Goal: Task Accomplishment & Management: Manage account settings

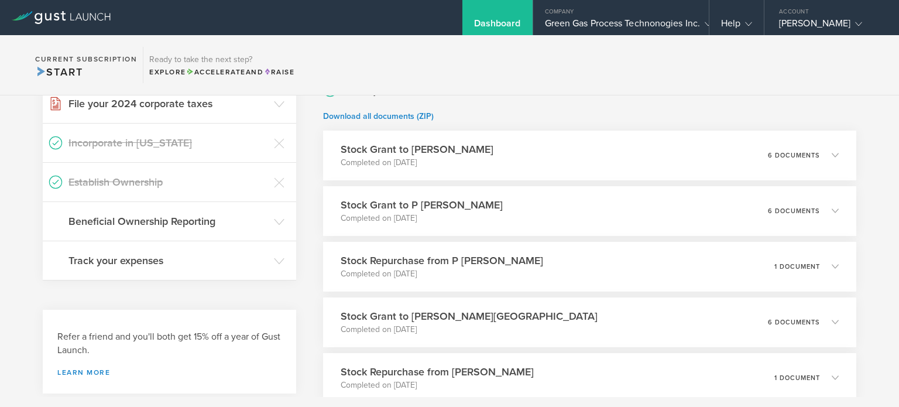
scroll to position [351, 0]
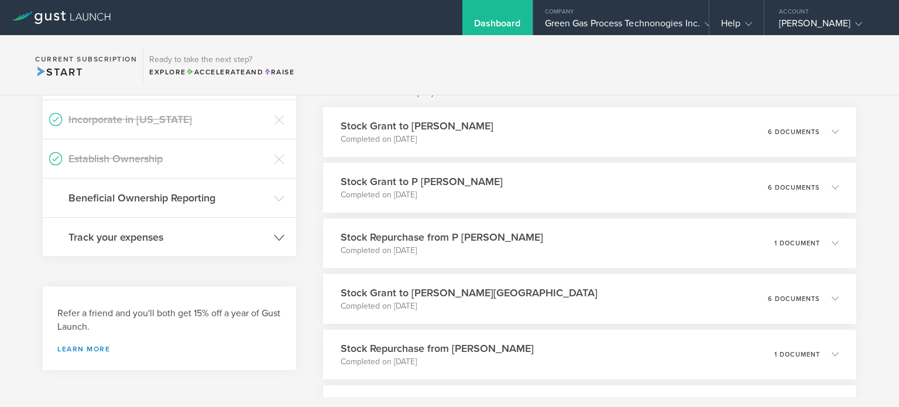
click at [178, 218] on header "Track your expenses" at bounding box center [169, 237] width 253 height 39
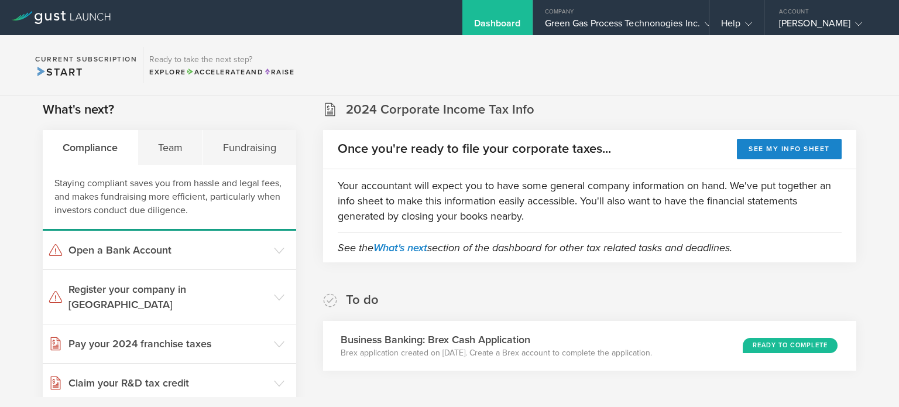
scroll to position [0, 0]
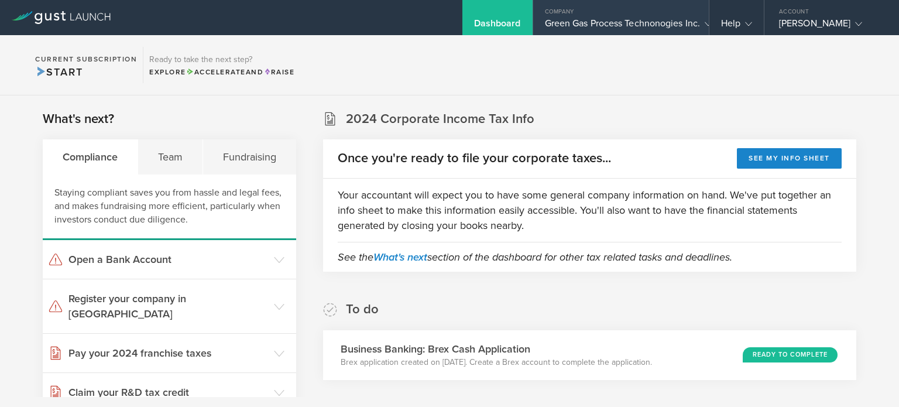
click at [584, 26] on div "Green Gas Process Technonogies Inc." at bounding box center [621, 27] width 152 height 18
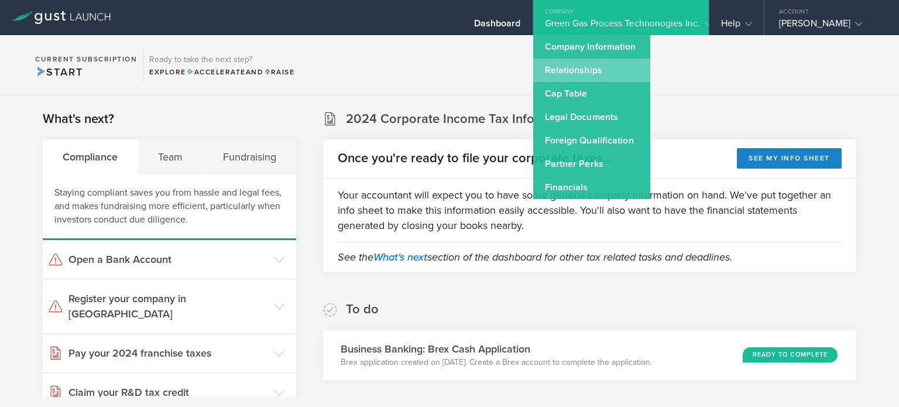
click at [569, 64] on link "Relationships" at bounding box center [591, 70] width 117 height 23
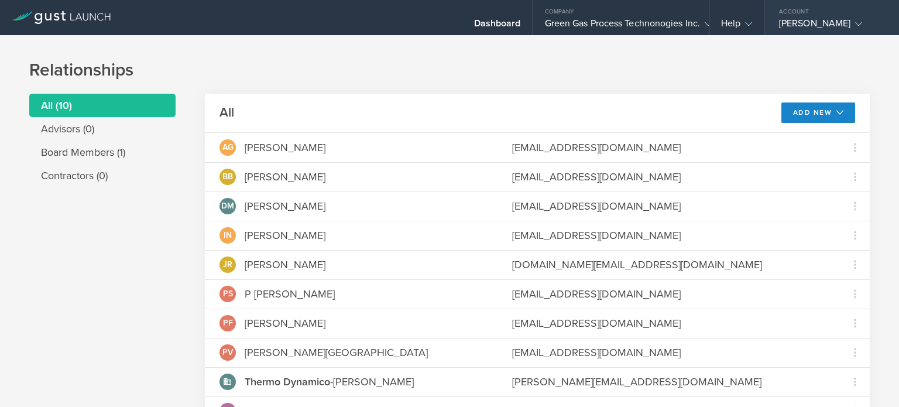
click at [819, 18] on div "[PERSON_NAME]" at bounding box center [828, 27] width 99 height 18
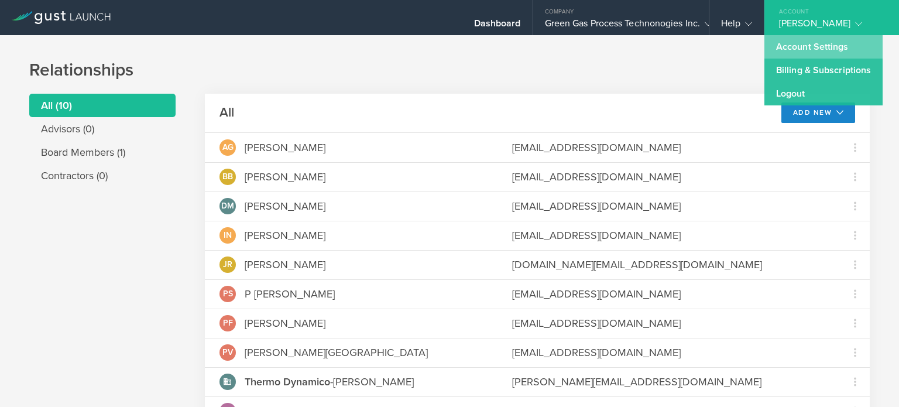
click at [801, 49] on link "Account Settings" at bounding box center [823, 46] width 118 height 23
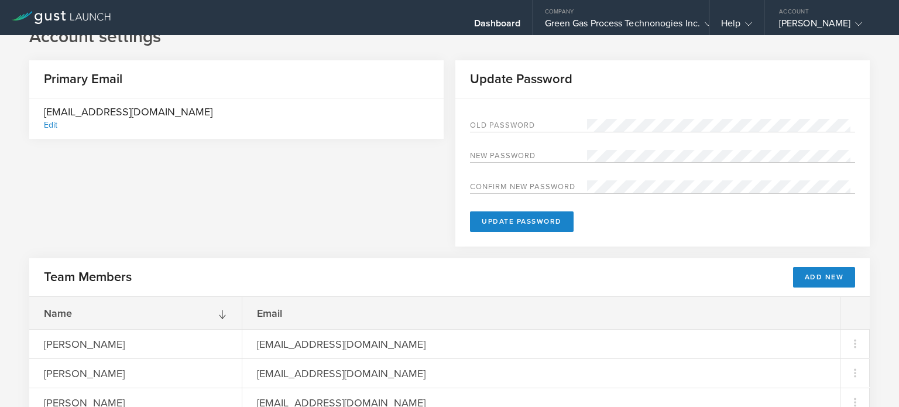
click at [339, 224] on div "Primary Email [EMAIL_ADDRESS][DOMAIN_NAME] Edit Update Password Old Password Ne…" at bounding box center [449, 159] width 840 height 198
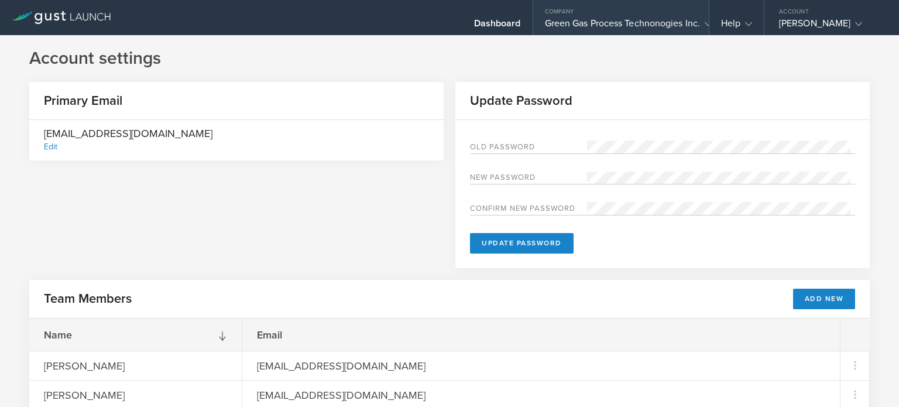
click at [559, 18] on div "Green Gas Process Technonogies Inc." at bounding box center [621, 27] width 152 height 18
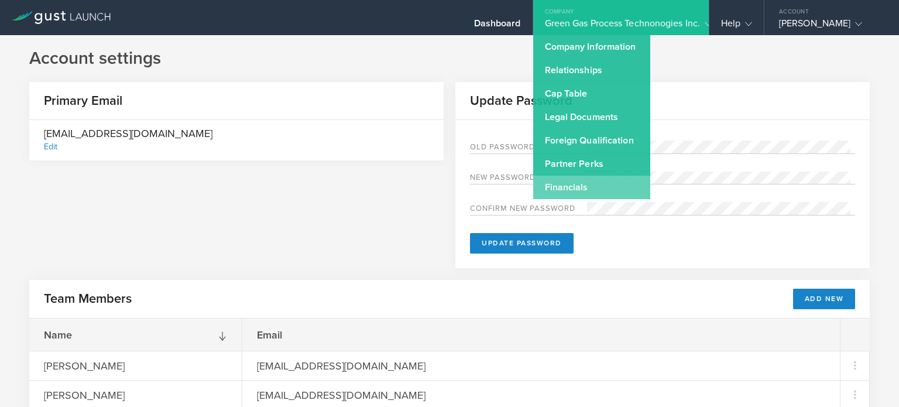
click at [565, 186] on link "Financials" at bounding box center [591, 187] width 117 height 23
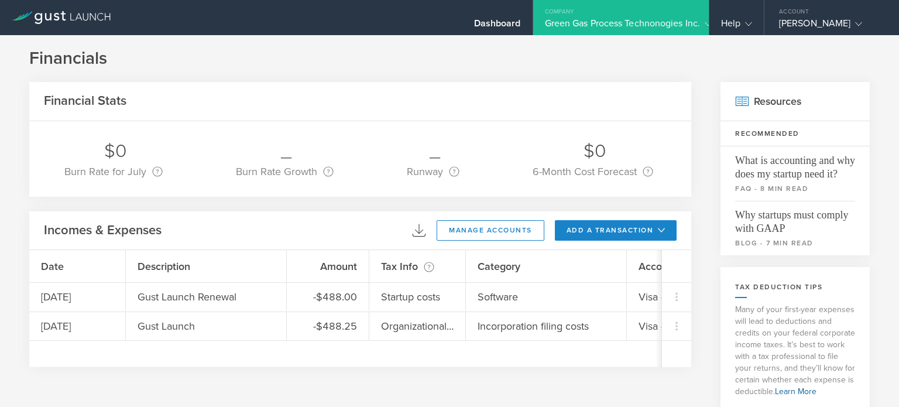
click at [289, 202] on div "Financial Stats $0 Burn Rate for July Your burn rate is how much cash you spend…" at bounding box center [360, 278] width 662 height 392
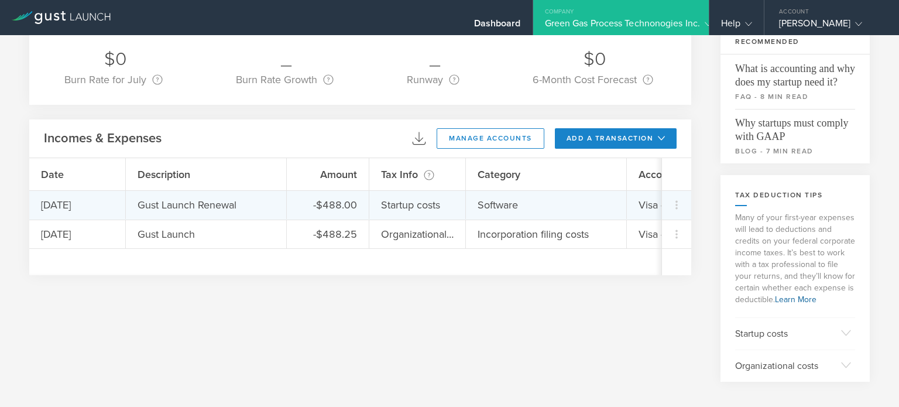
scroll to position [95, 0]
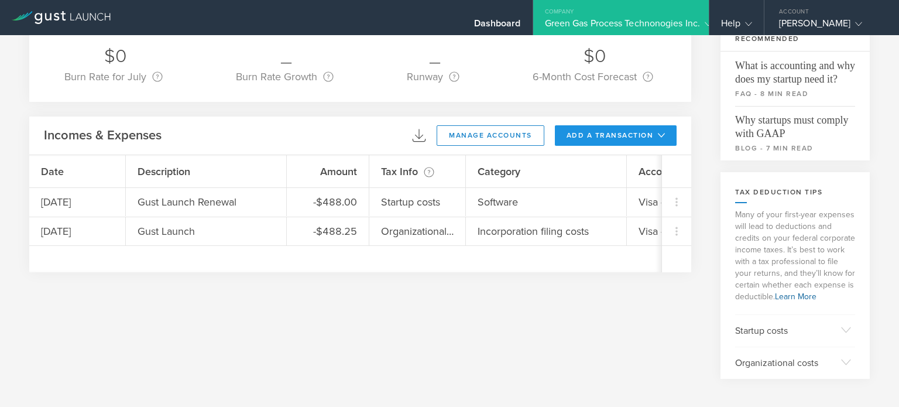
click at [565, 135] on button "add a transaction" at bounding box center [616, 135] width 122 height 20
click at [610, 162] on li "Add Expense" at bounding box center [637, 161] width 68 height 23
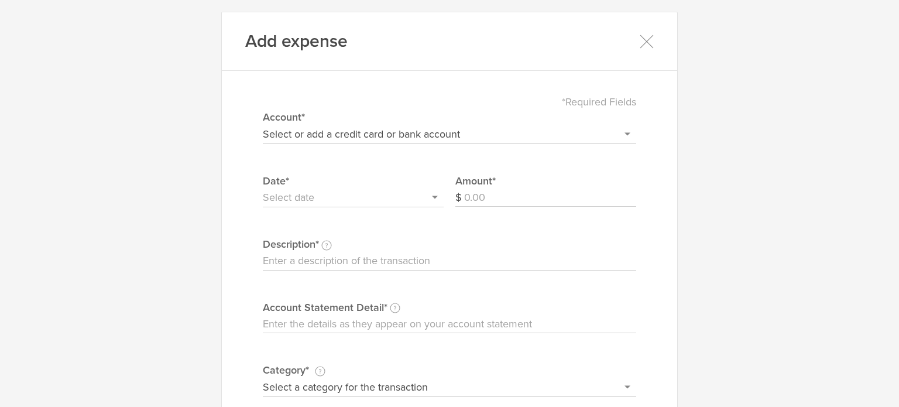
click at [304, 131] on select "Select or add a credit card or bank account Visa - 2027 + Add a new account" at bounding box center [449, 134] width 373 height 19
select select "6620eac87e44930002214117"
click at [263, 125] on select "Select or add a credit card or bank account Visa - 2027 + Add a new account" at bounding box center [449, 134] width 373 height 19
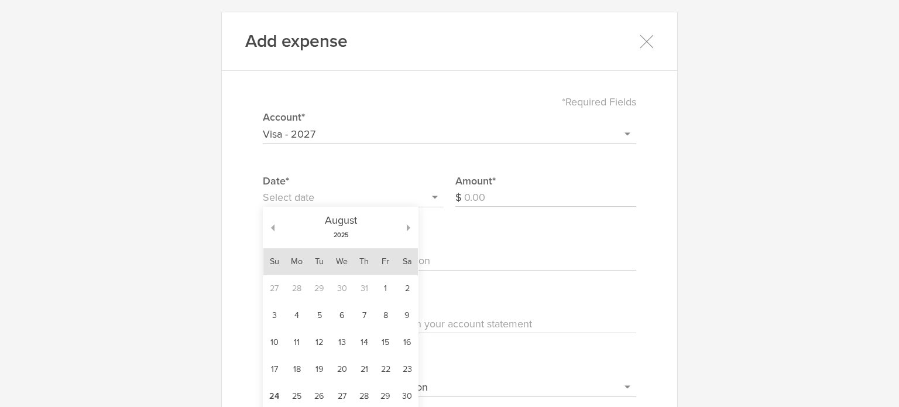
click at [284, 198] on input "text" at bounding box center [353, 197] width 181 height 19
click at [267, 226] on button "button" at bounding box center [268, 227] width 11 height 7
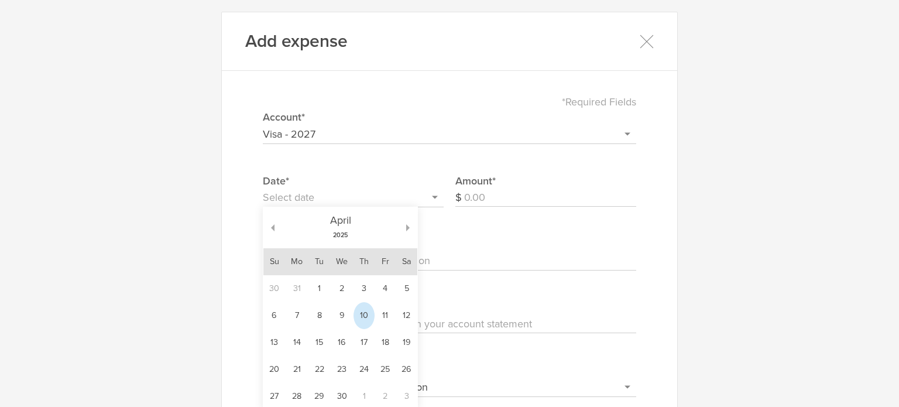
click at [360, 317] on td "10" at bounding box center [363, 315] width 21 height 27
type input "[DATE]"
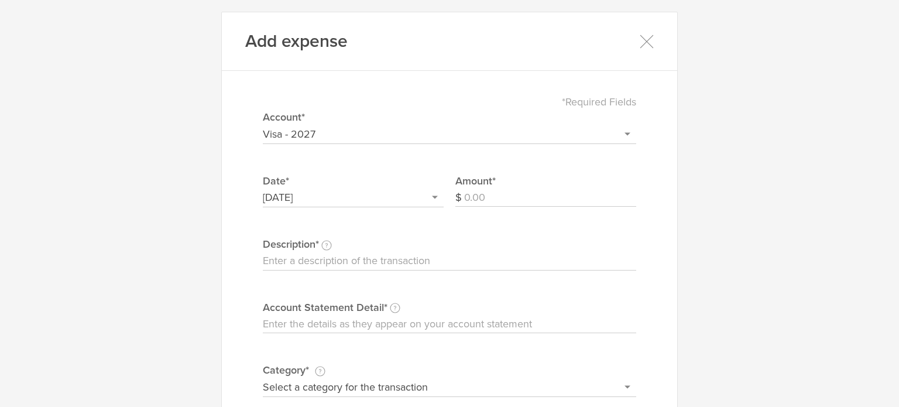
click at [476, 202] on input "Amount" at bounding box center [550, 197] width 172 height 19
type input "385"
click at [356, 256] on input "Description This description is for your own reference." at bounding box center [449, 261] width 373 height 19
type input "Federal Income Tax with KMK ventures"
click at [337, 318] on input "Account Statement Detail Write the full description as it appears on your bank …" at bounding box center [449, 324] width 373 height 19
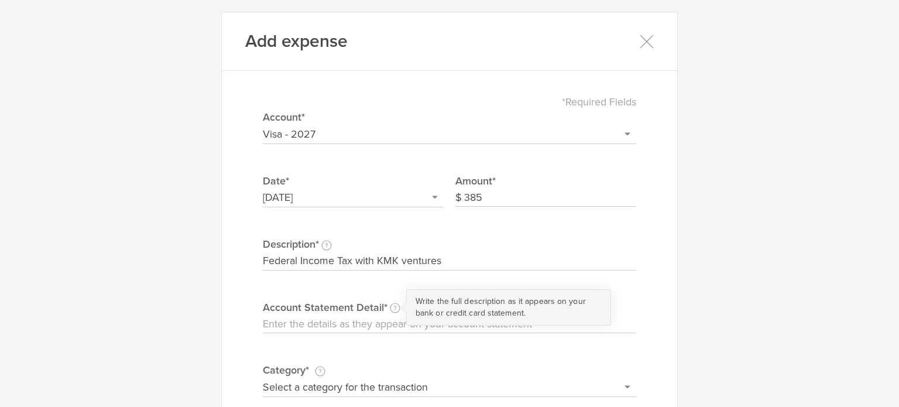
click at [390, 308] on circle at bounding box center [394, 307] width 9 height 9
click at [386, 315] on input "Account Statement Detail Write the full description as it appears on your bank …" at bounding box center [449, 324] width 373 height 19
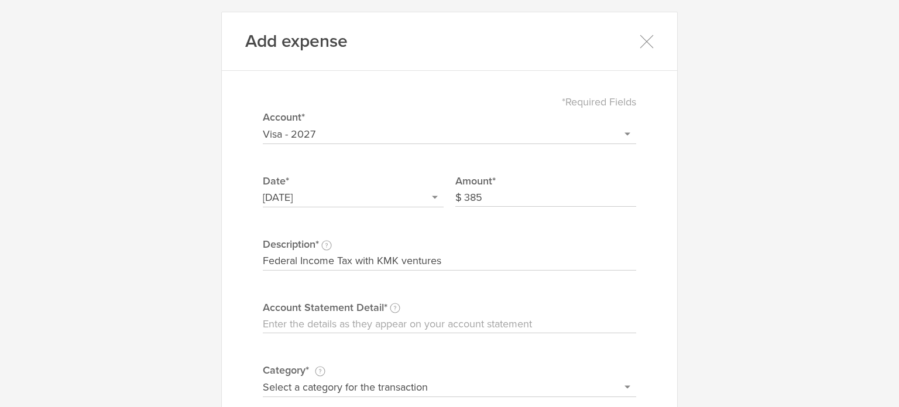
paste input "Tax Preparation Services 2024"
type input "Tax Preparation Services 2024"
click at [279, 384] on select "Select a category for the transaction Manufacturing equipment Product/service m…" at bounding box center [449, 386] width 373 height 19
select select "Taxes & licenses"
click at [263, 377] on select "Select a category for the transaction Manufacturing equipment Product/service m…" at bounding box center [449, 386] width 373 height 19
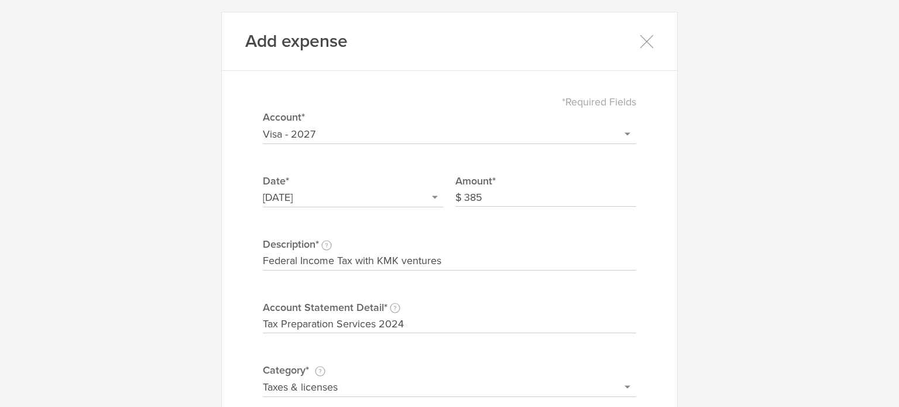
click at [705, 319] on div "Add expense *Required Fields Select or add a credit card or bank account Visa -…" at bounding box center [449, 203] width 899 height 407
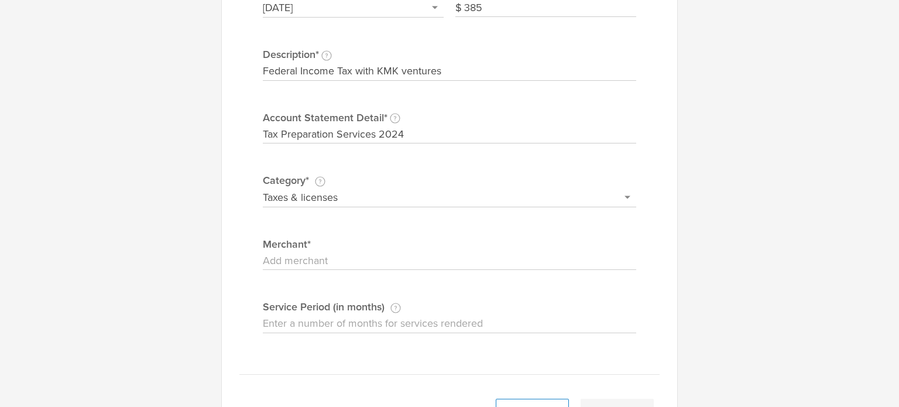
scroll to position [211, 0]
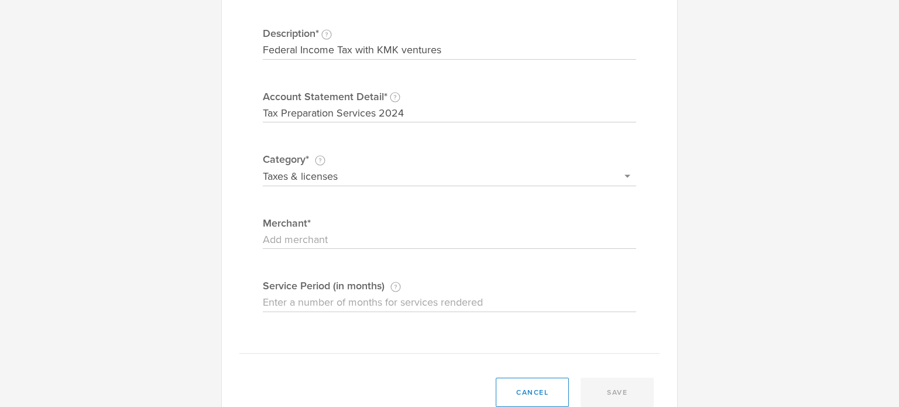
click at [293, 232] on input "Merchant" at bounding box center [449, 240] width 373 height 19
type input "KMK"
click at [600, 390] on button "save" at bounding box center [617, 391] width 73 height 29
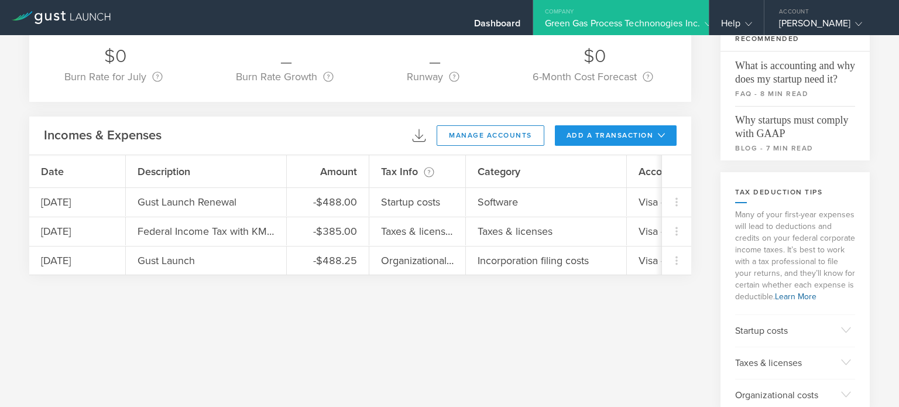
click at [570, 134] on button "add a transaction" at bounding box center [616, 135] width 122 height 20
click at [603, 158] on li "Add Expense" at bounding box center [637, 161] width 68 height 23
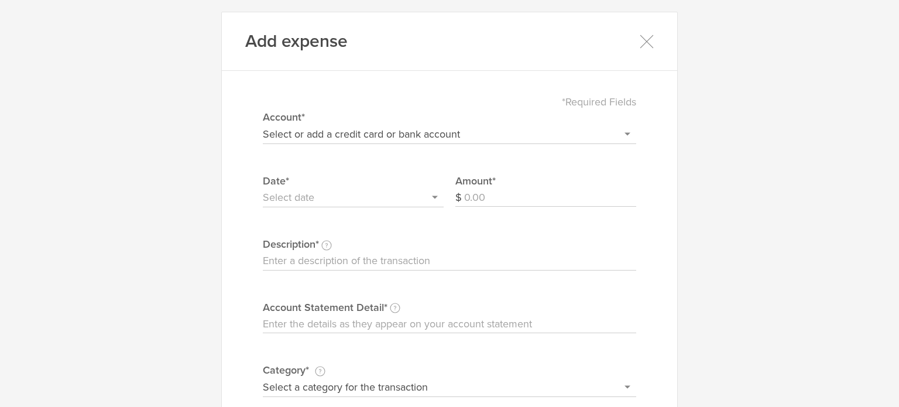
click at [273, 135] on select "Select or add a credit card or bank account Visa - 2027 + Add a new account" at bounding box center [449, 134] width 373 height 19
select select "6620eac87e44930002214117"
click at [263, 125] on select "Select or add a credit card or bank account Visa - 2027 + Add a new account" at bounding box center [449, 134] width 373 height 19
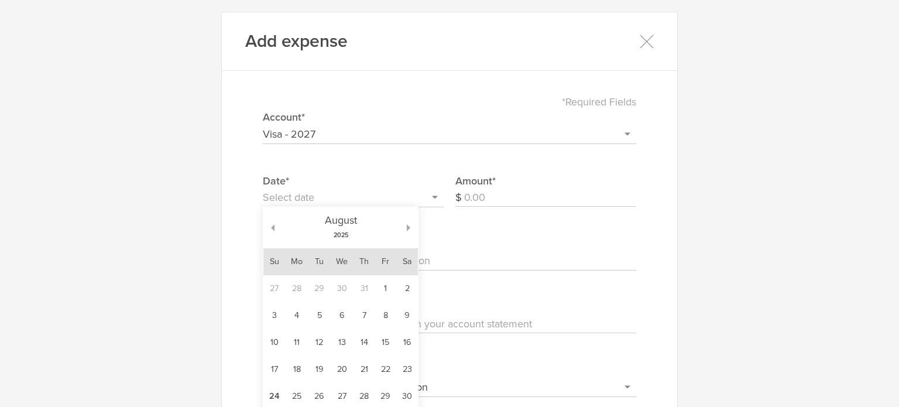
click at [283, 204] on input "text" at bounding box center [353, 197] width 181 height 19
click at [265, 224] on button "button" at bounding box center [268, 227] width 11 height 7
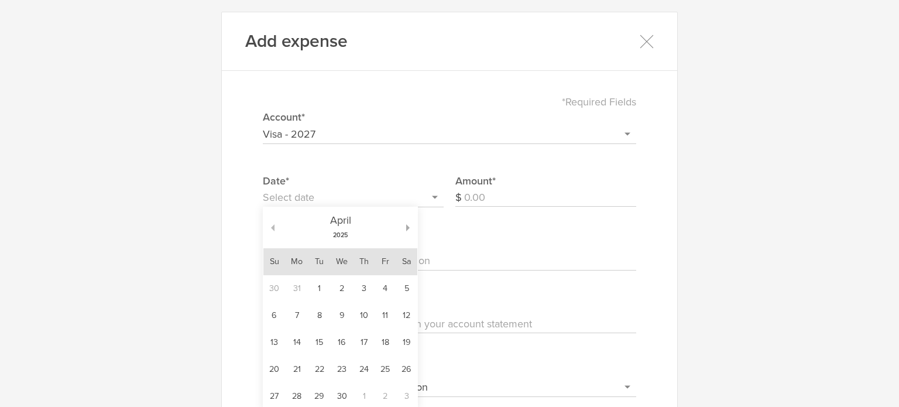
click at [265, 224] on button "button" at bounding box center [268, 227] width 11 height 7
click at [406, 228] on button "button" at bounding box center [411, 227] width 11 height 7
click at [300, 363] on td "17" at bounding box center [296, 369] width 23 height 27
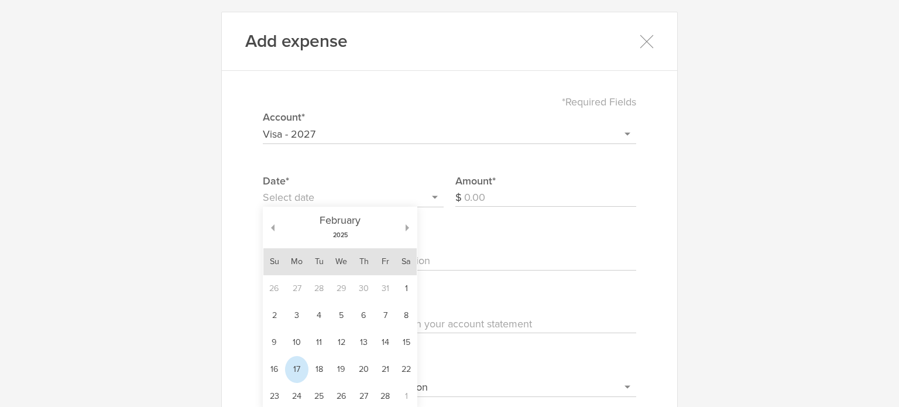
type input "[DATE]"
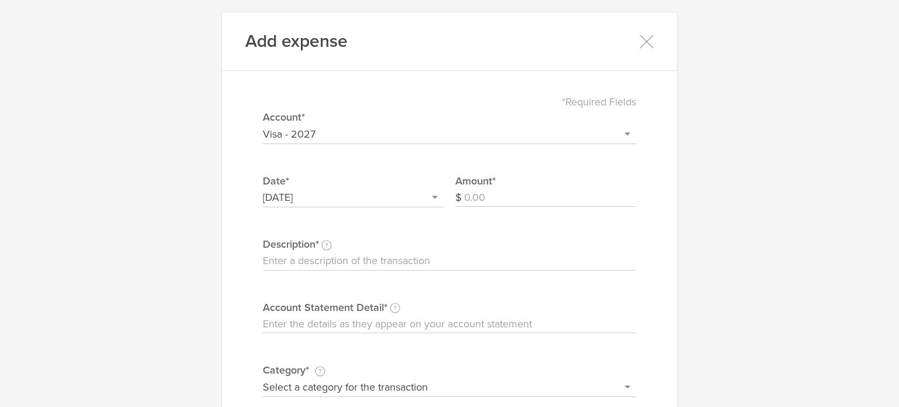
click at [472, 196] on input "Amount" at bounding box center [550, 197] width 172 height 19
type input "4"
type input "519"
click at [377, 250] on label "Description This description is for your own reference." at bounding box center [449, 243] width 373 height 15
click at [377, 252] on input "Description This description is for your own reference." at bounding box center [449, 261] width 373 height 19
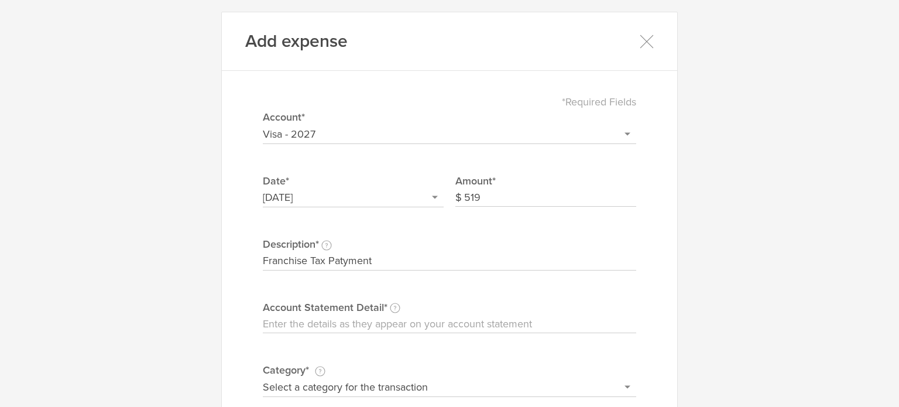
type input "Franchise Tax Patyment"
click at [284, 325] on input "Account Statement Detail Write the full description as it appears on your bank …" at bounding box center [449, 324] width 373 height 19
paste input "Harvard Business Services, Inc"
type input "Harvard Business Services, Inc"
click at [449, 359] on div "*Required Fields Select or add a credit card or bank account Visa - 2027 + Add …" at bounding box center [449, 324] width 420 height 482
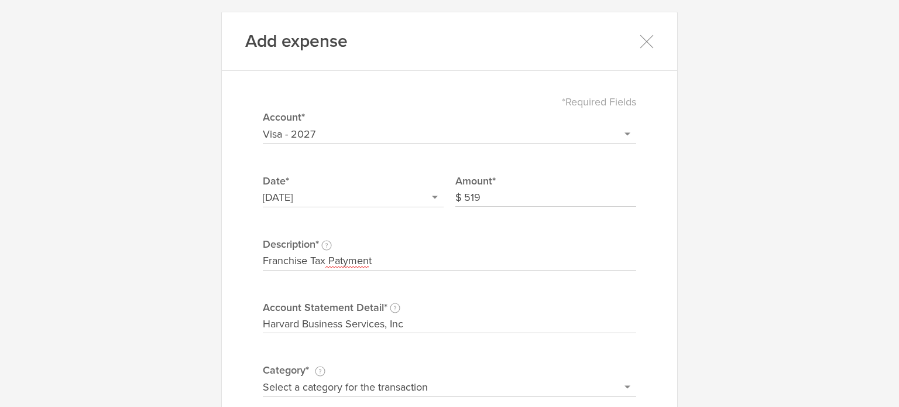
click at [419, 389] on select "Select a category for the transaction Manufacturing equipment Product/service m…" at bounding box center [449, 386] width 373 height 19
select select "Taxes & licenses"
click at [263, 377] on select "Select a category for the transaction Manufacturing equipment Product/service m…" at bounding box center [449, 386] width 373 height 19
click at [389, 383] on select "Select a category for the transaction Manufacturing equipment Product/service m…" at bounding box center [449, 386] width 373 height 19
click at [263, 377] on select "Select a category for the transaction Manufacturing equipment Product/service m…" at bounding box center [449, 386] width 373 height 19
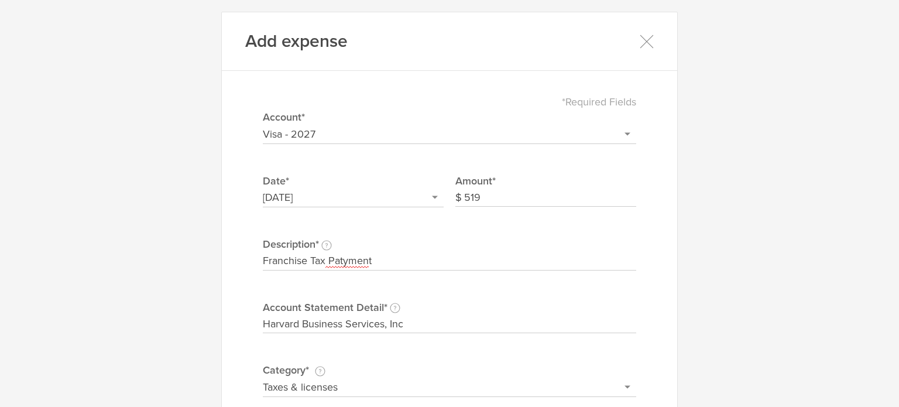
click at [686, 291] on div "Add expense *Required Fields Select or add a credit card or bank account Visa -…" at bounding box center [449, 203] width 899 height 407
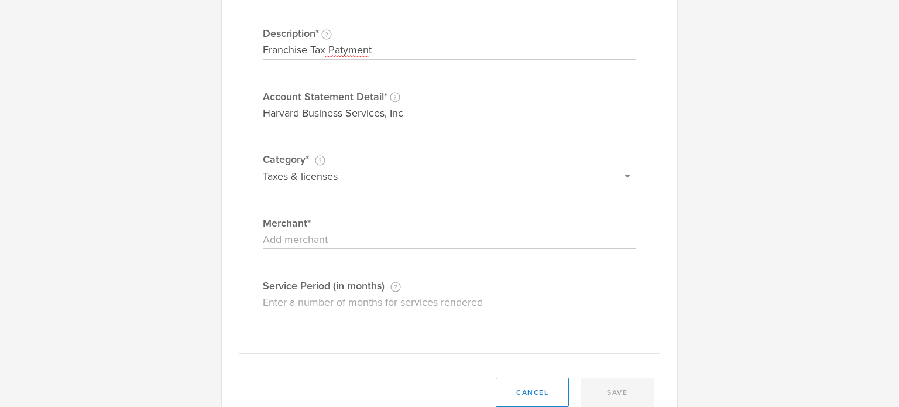
click at [263, 236] on input "Merchant" at bounding box center [449, 240] width 373 height 19
paste input "Harvard Business Services, Inc"
type input "Harvard Business Services, Inc"
click at [613, 392] on button "save" at bounding box center [617, 391] width 73 height 29
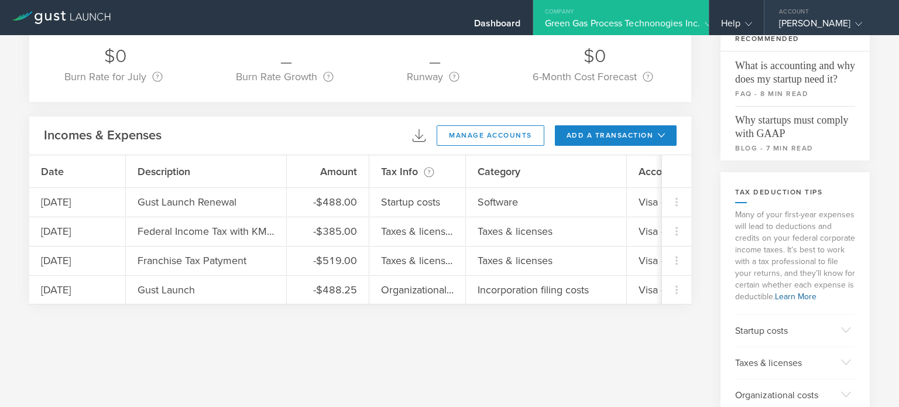
click at [789, 31] on div "[PERSON_NAME]" at bounding box center [828, 27] width 99 height 18
